Goal: Information Seeking & Learning: Find specific fact

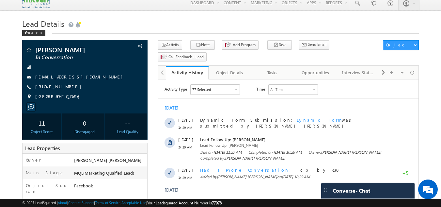
scroll to position [5, 0]
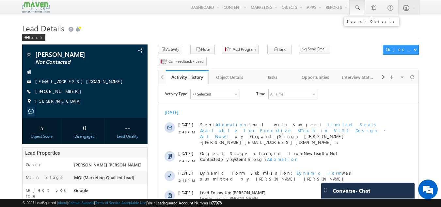
click at [361, 9] on link at bounding box center [358, 7] width 16 height 15
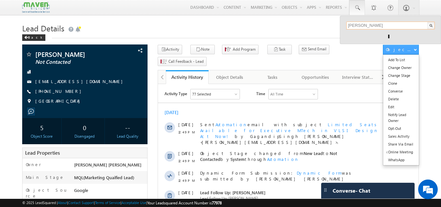
type input "[EMAIL_ADDRESS][DOMAIN_NAME]"
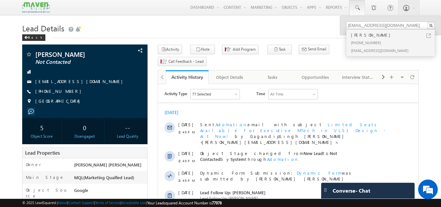
click at [371, 38] on div "[PERSON_NAME]" at bounding box center [394, 34] width 88 height 7
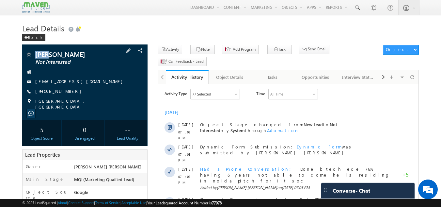
drag, startPoint x: 52, startPoint y: 52, endPoint x: 33, endPoint y: 55, distance: 18.8
click at [33, 55] on div "Ajoy Not Interested" at bounding box center [84, 54] width 119 height 7
copy div "[PERSON_NAME]"
click at [271, 73] on div "Tasks" at bounding box center [273, 77] width 32 height 8
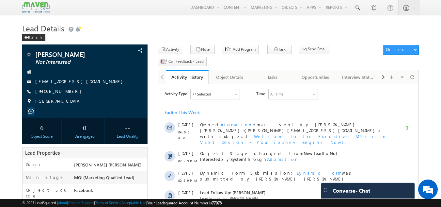
click at [139, 28] on h1 "Lead Details" at bounding box center [220, 27] width 397 height 13
